Goal: Browse casually: Explore the website without a specific task or goal

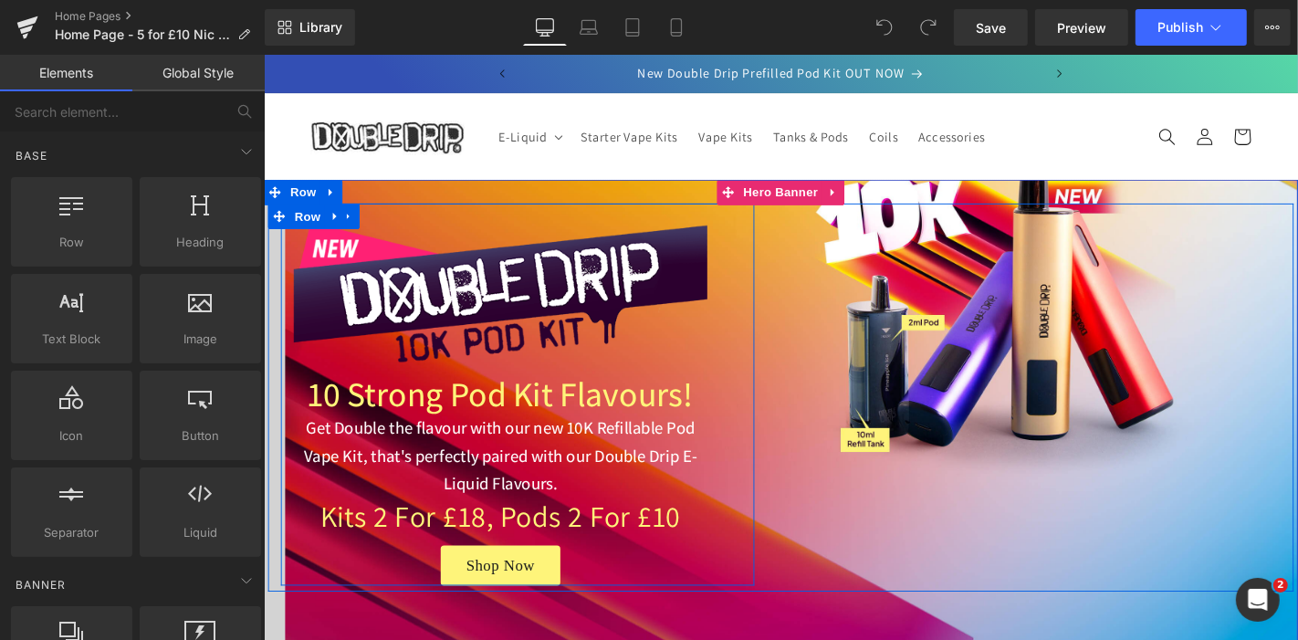
click at [740, 287] on div "Image 10 Strong Pod Kit Flavours! Heading Get Double the flavour with our new 1…" at bounding box center [515, 427] width 469 height 388
